Goal: Information Seeking & Learning: Learn about a topic

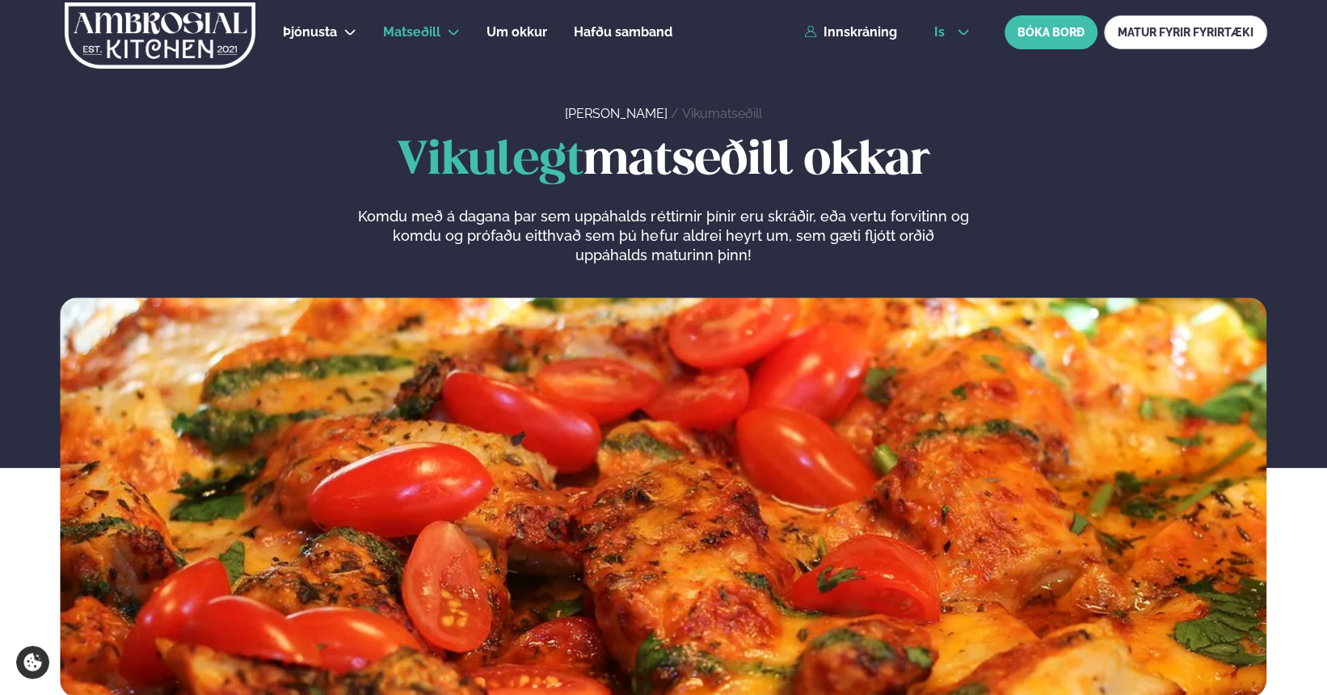
click at [580, 26] on span "is" at bounding box center [941, 32] width 15 height 13
click at [580, 66] on link "en" at bounding box center [952, 61] width 61 height 32
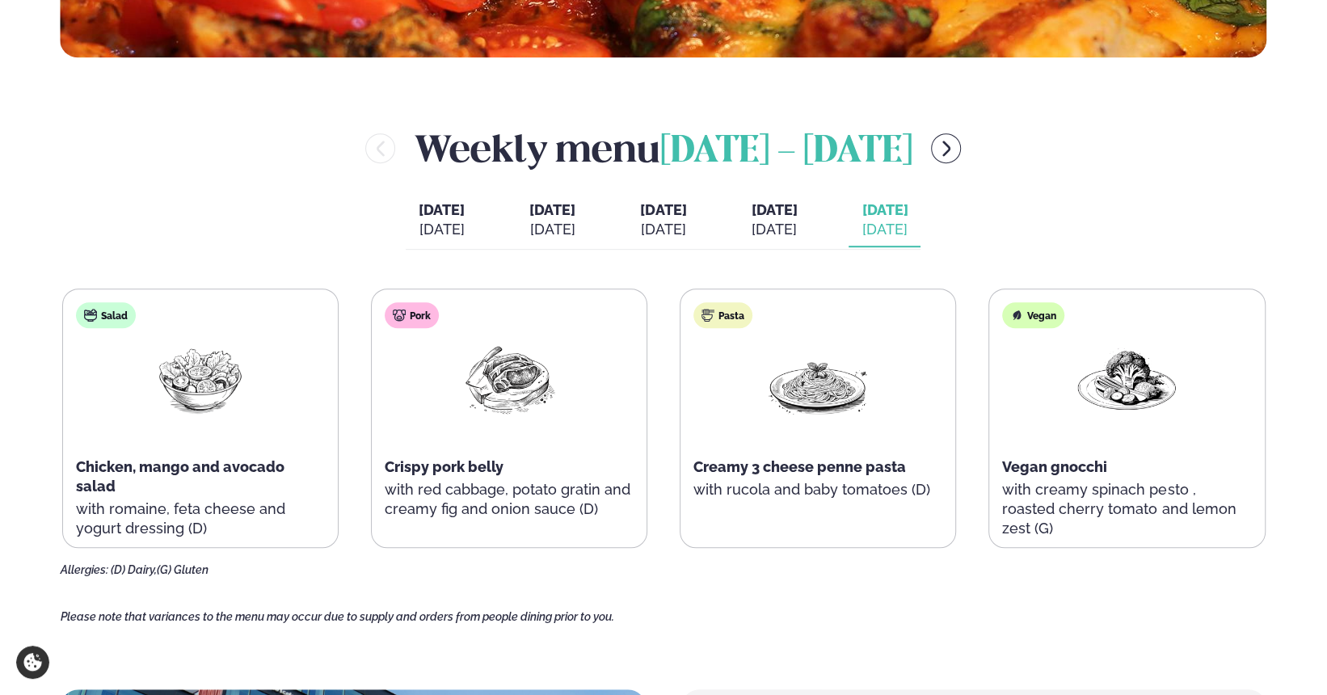
scroll to position [728, 0]
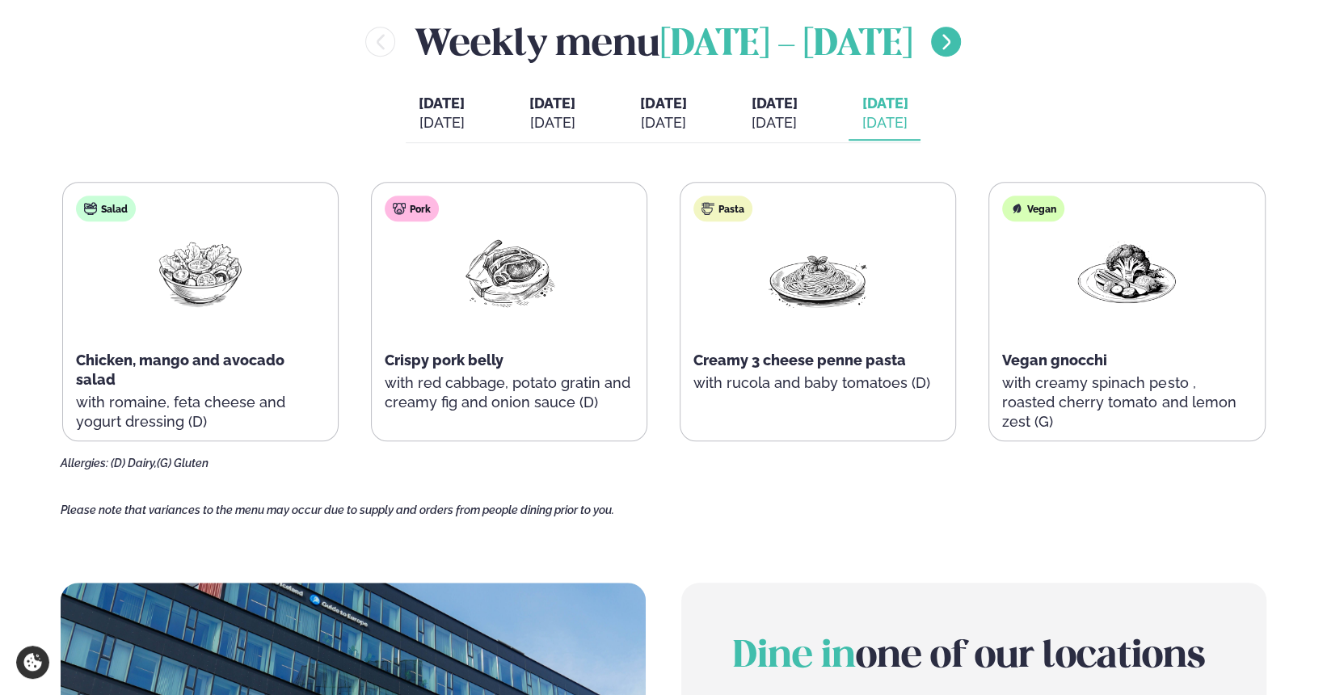
click at [580, 43] on button "menu-btn-right" at bounding box center [946, 42] width 30 height 30
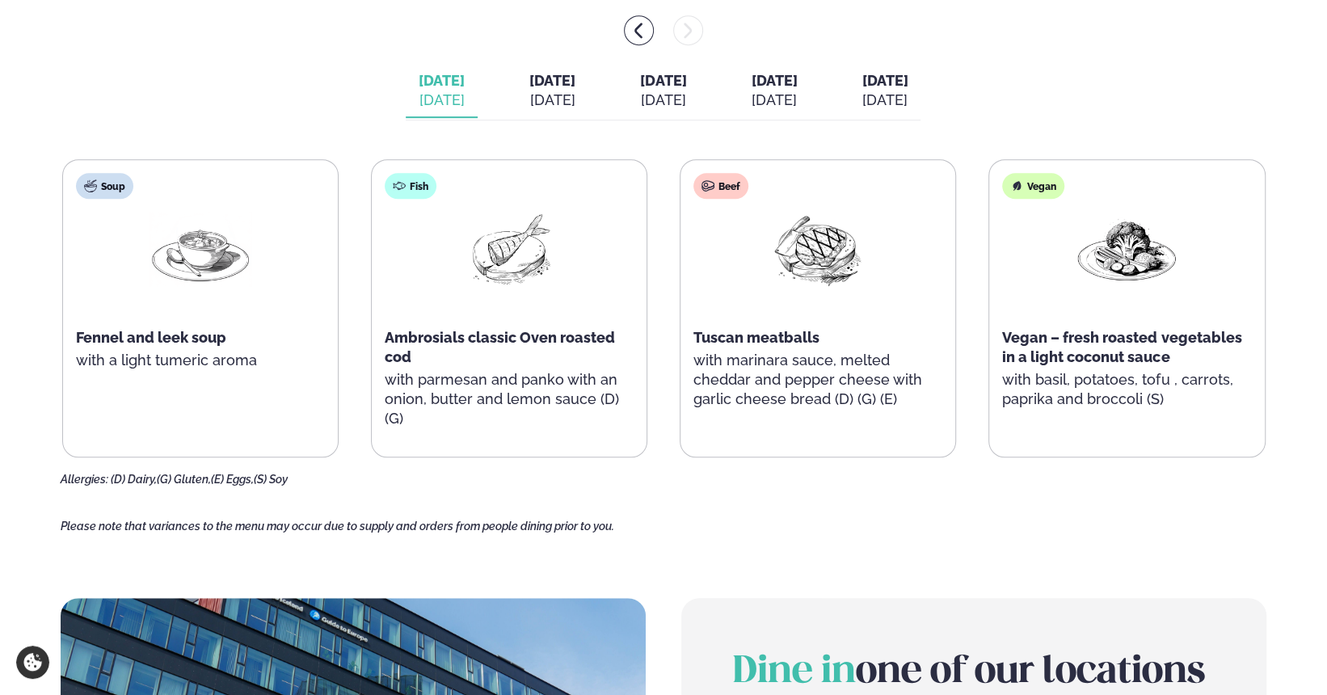
click at [529, 98] on div "[DATE]" at bounding box center [552, 100] width 46 height 19
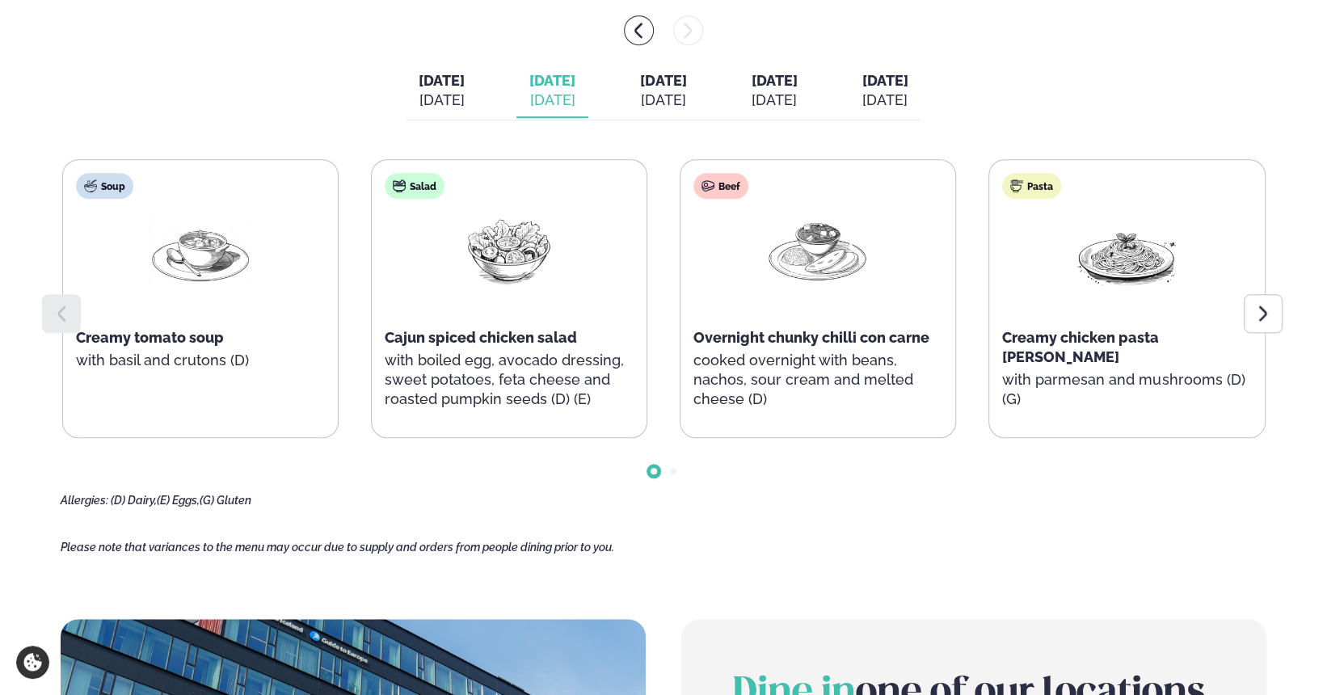
click at [580, 86] on span "[DATE]" at bounding box center [885, 80] width 46 height 17
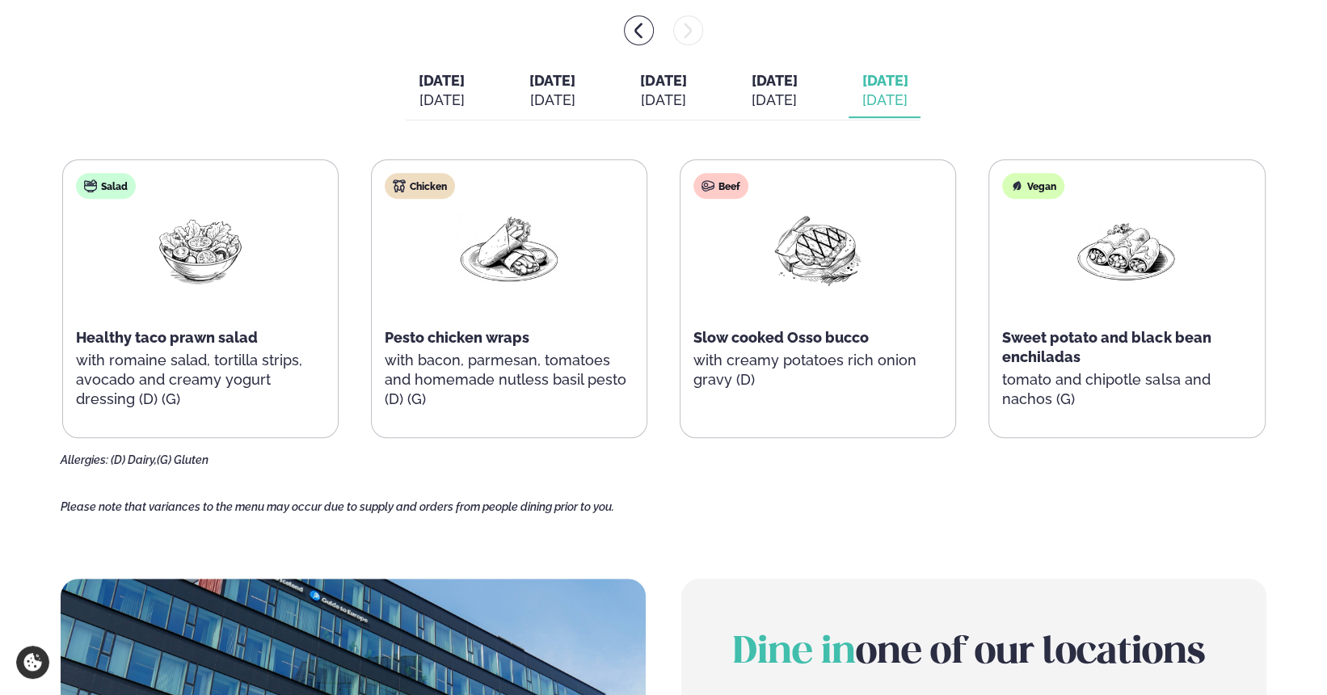
click at [580, 89] on button "[DATE] [DATE]" at bounding box center [774, 91] width 72 height 53
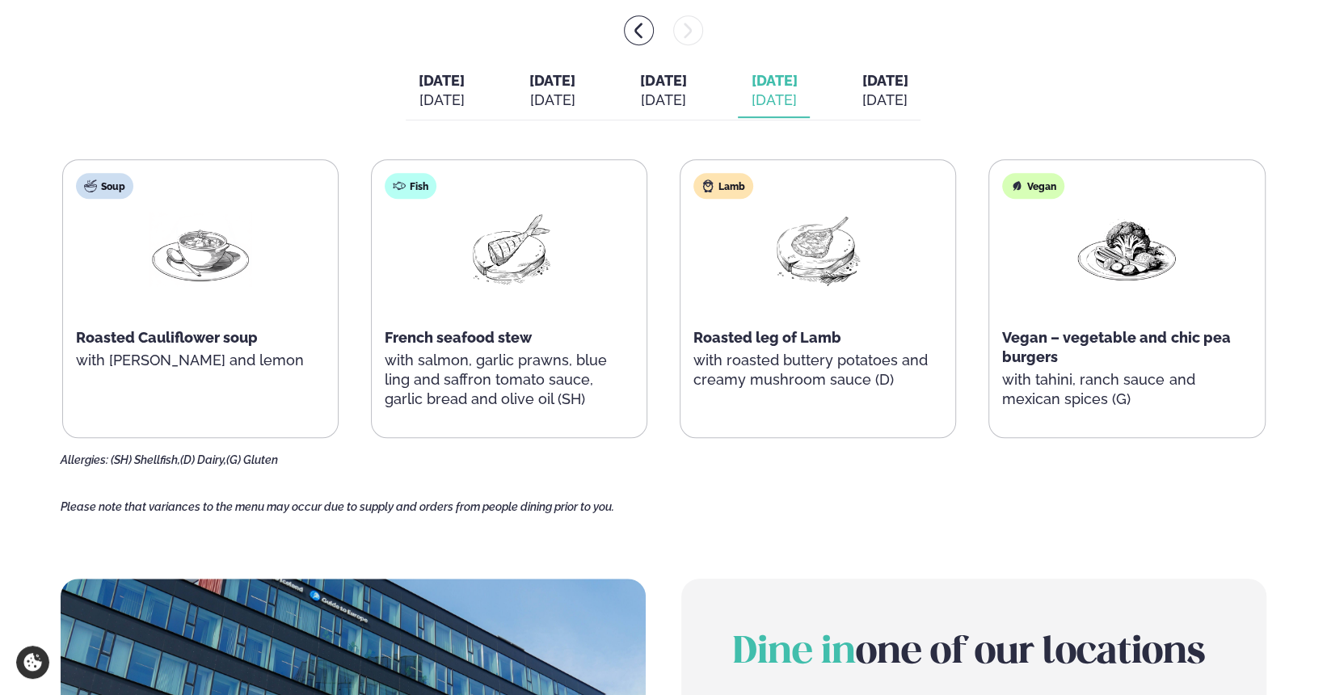
click at [580, 84] on span "[DATE]" at bounding box center [663, 80] width 46 height 17
